Goal: Information Seeking & Learning: Find specific fact

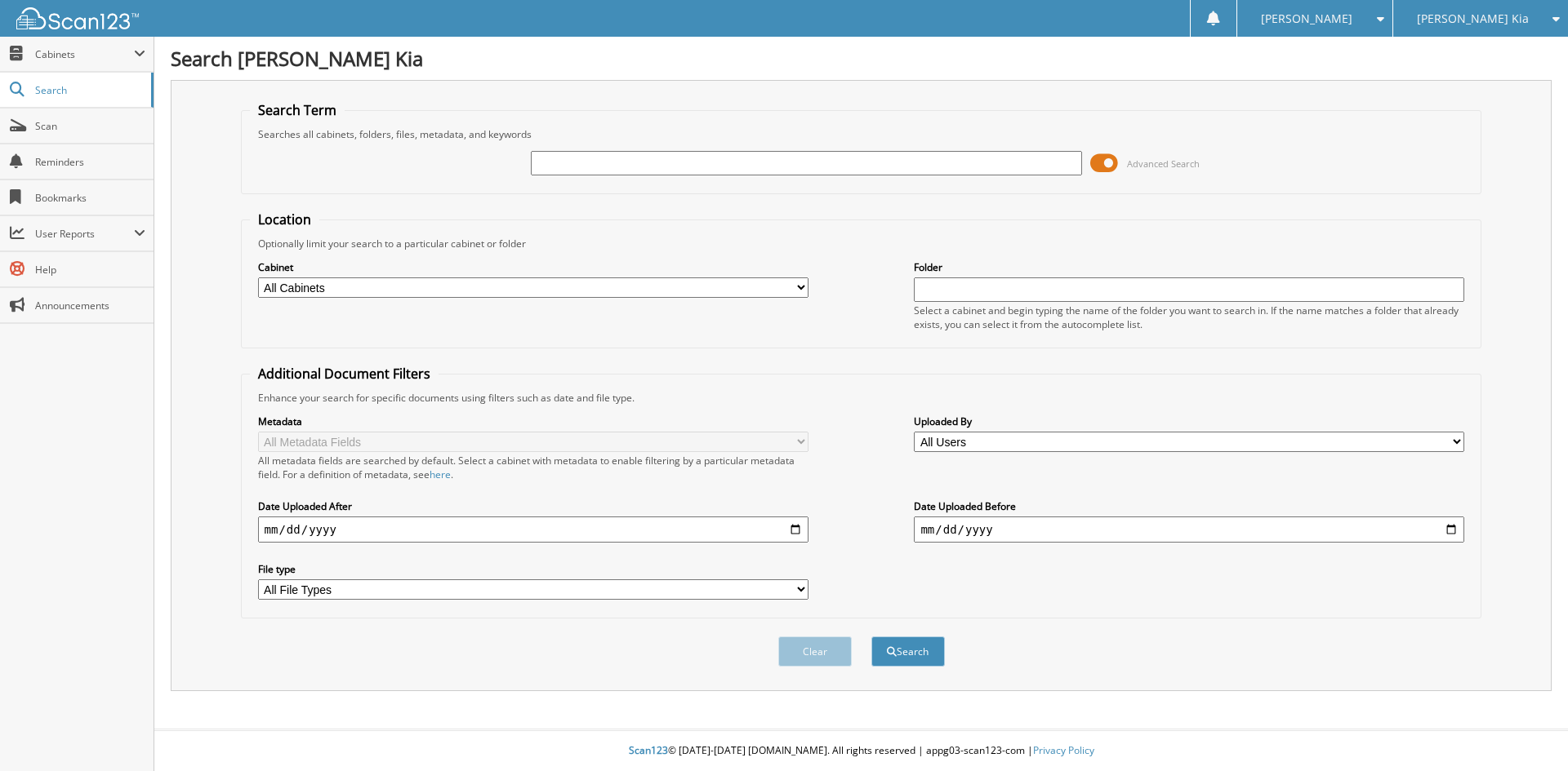
click at [570, 168] on input "text" at bounding box center [806, 163] width 550 height 24
type input "135342"
click at [898, 656] on button "Search" at bounding box center [908, 652] width 73 height 30
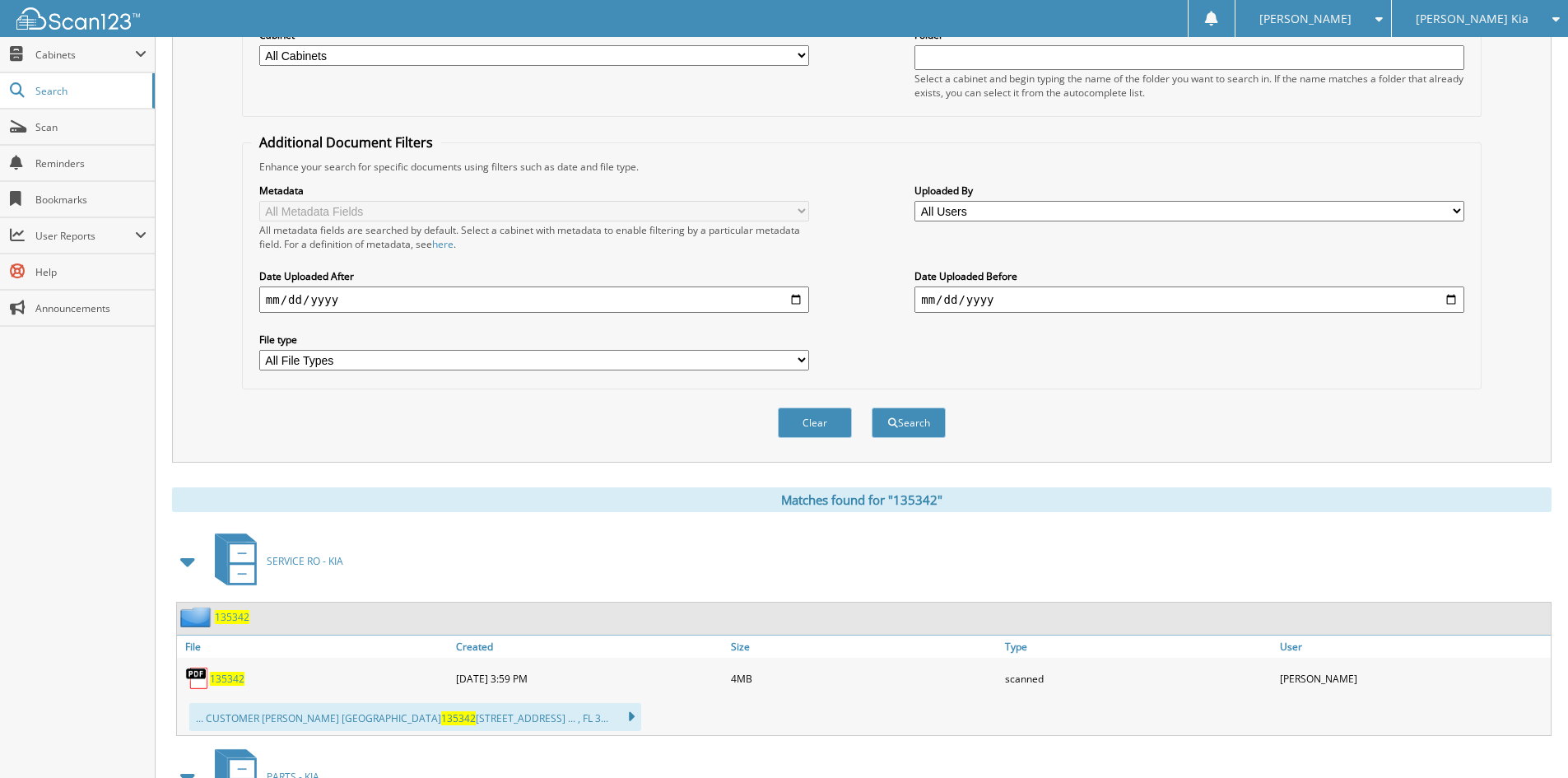
scroll to position [330, 0]
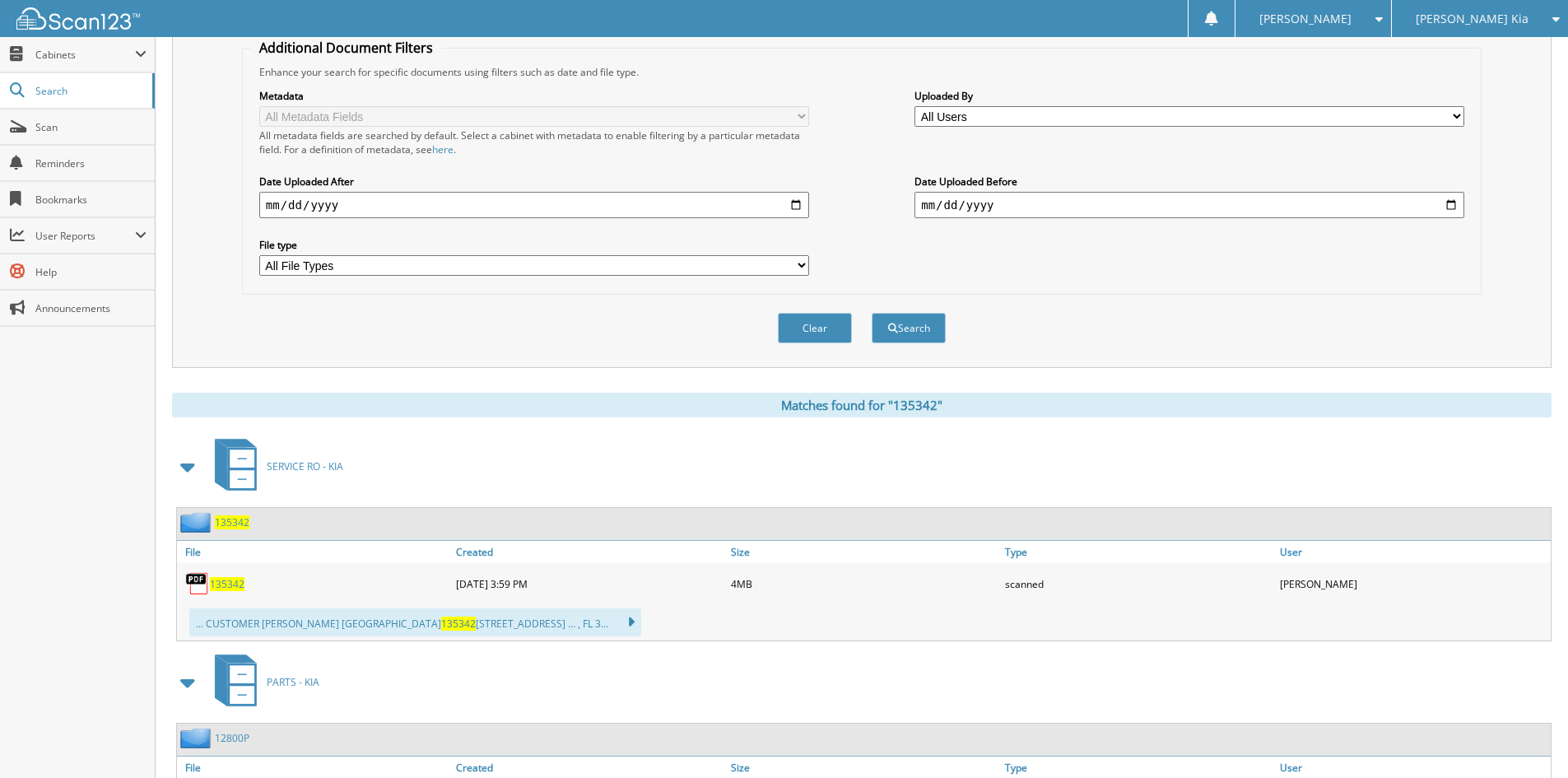
click at [222, 530] on span "135342" at bounding box center [232, 522] width 35 height 14
